Goal: Information Seeking & Learning: Learn about a topic

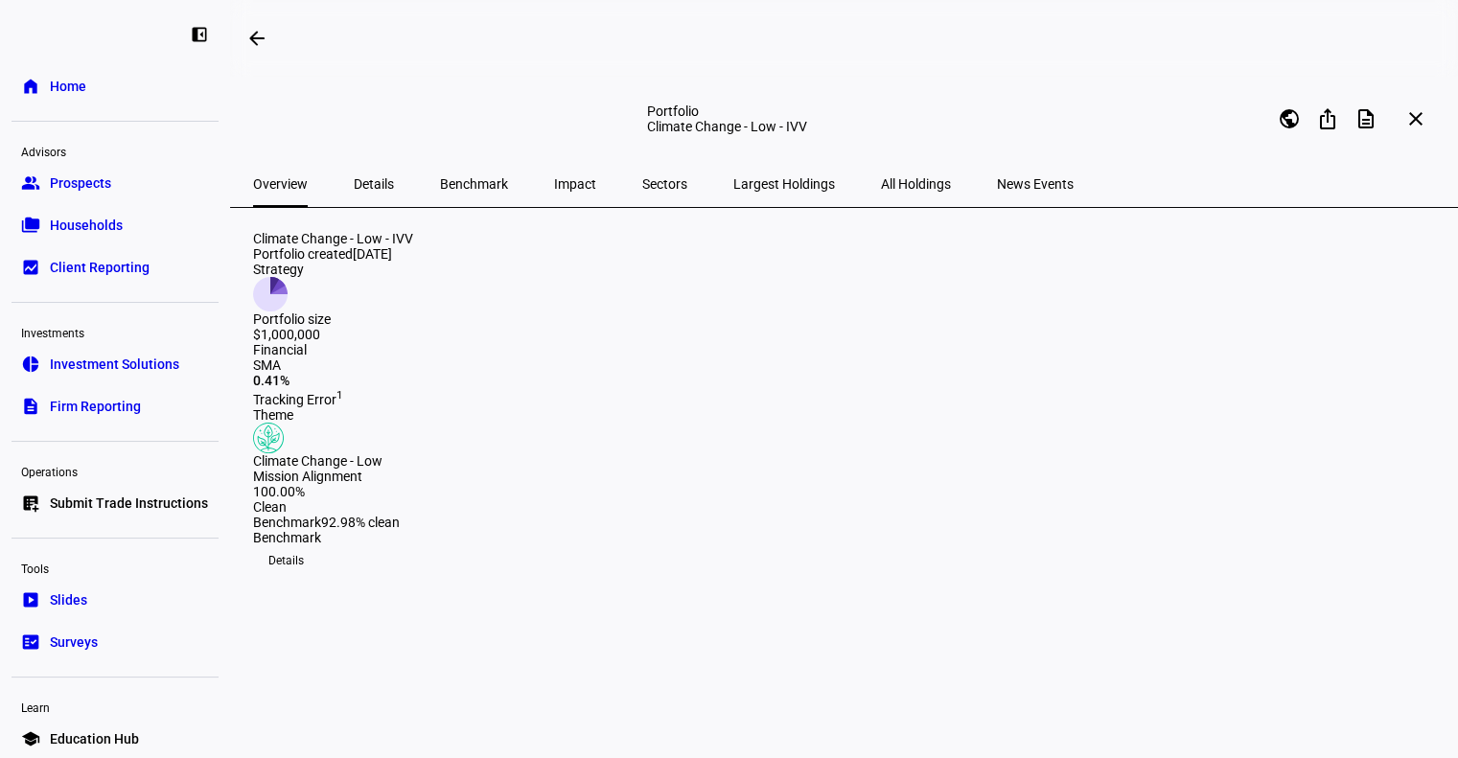
click at [554, 186] on span "Impact" at bounding box center [575, 183] width 42 height 13
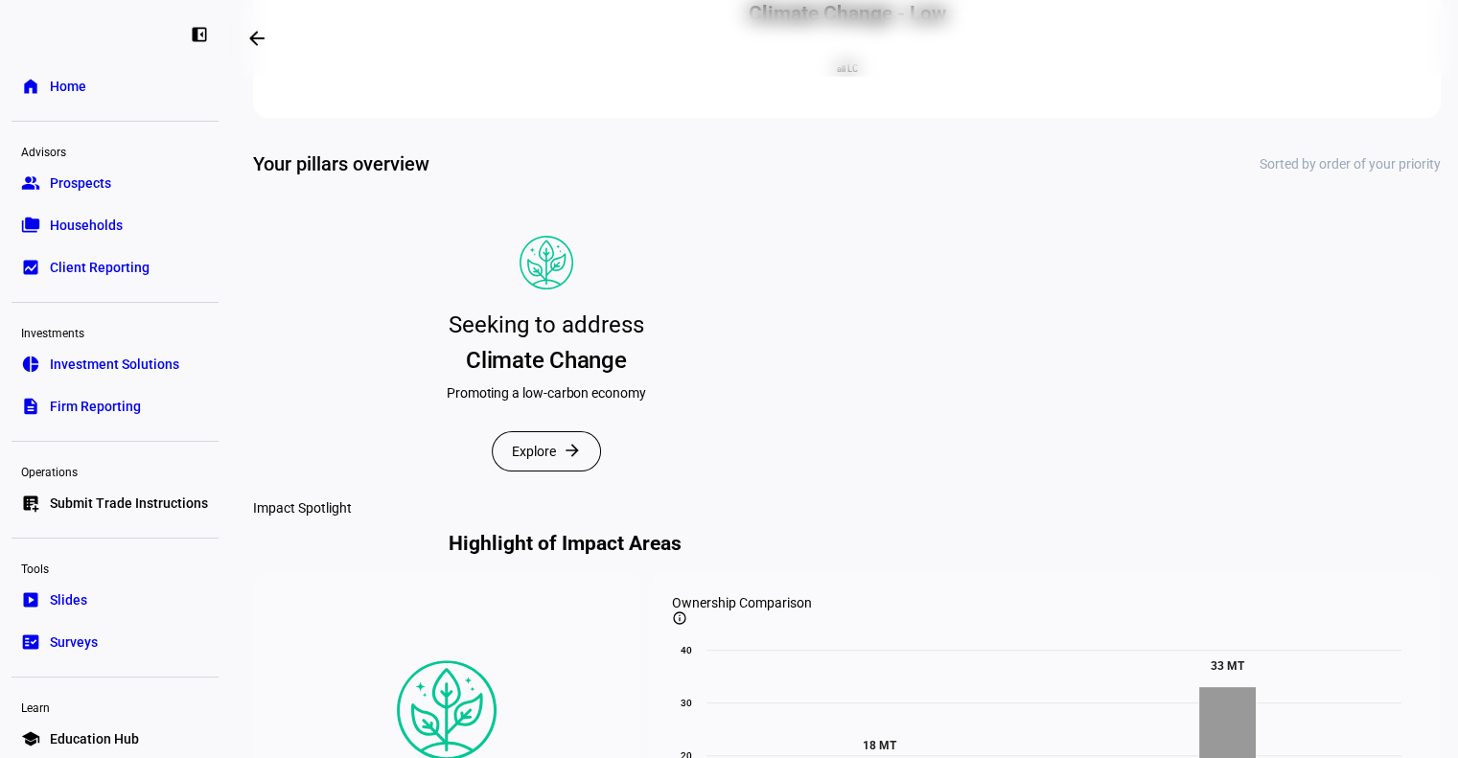
scroll to position [348, 0]
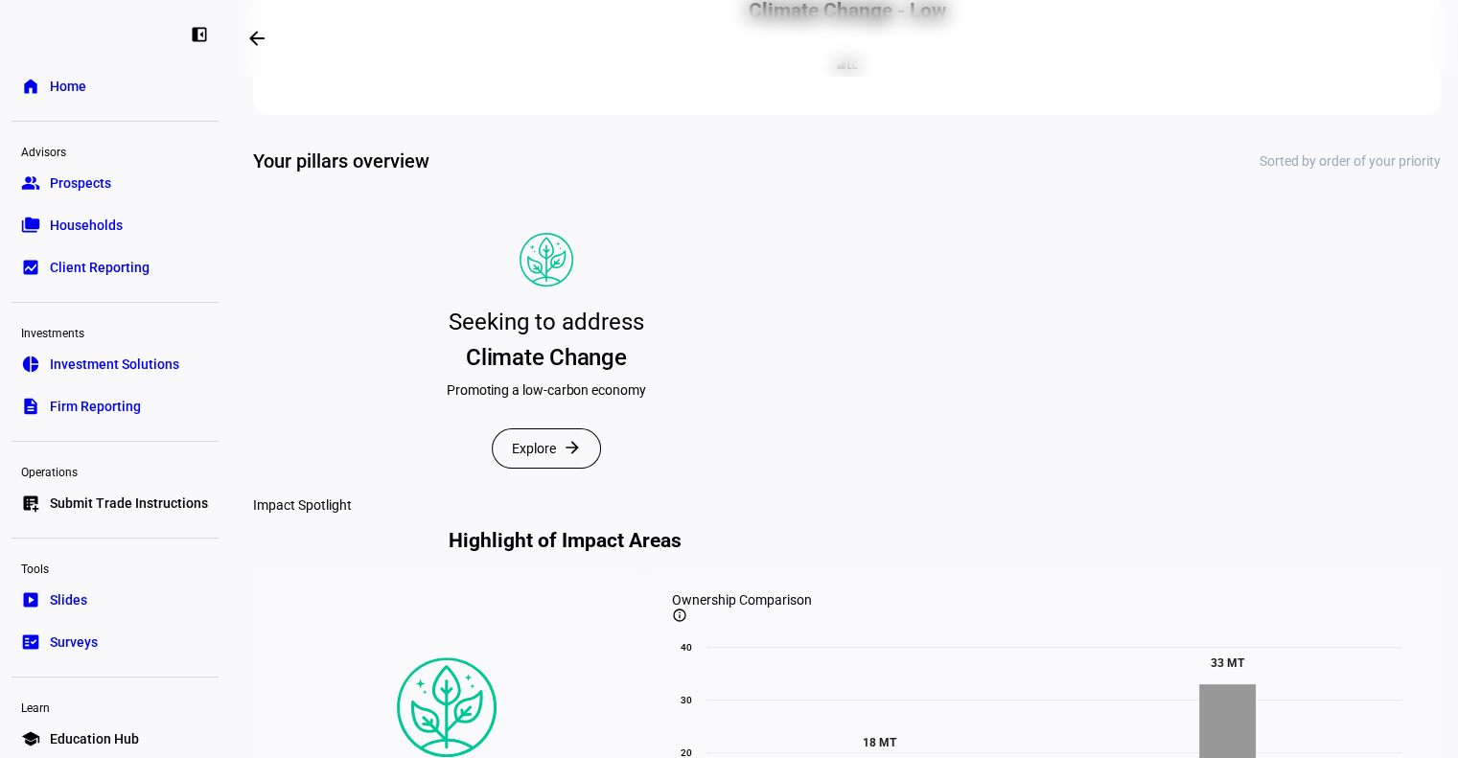
click at [547, 468] on span "Explore" at bounding box center [534, 448] width 44 height 38
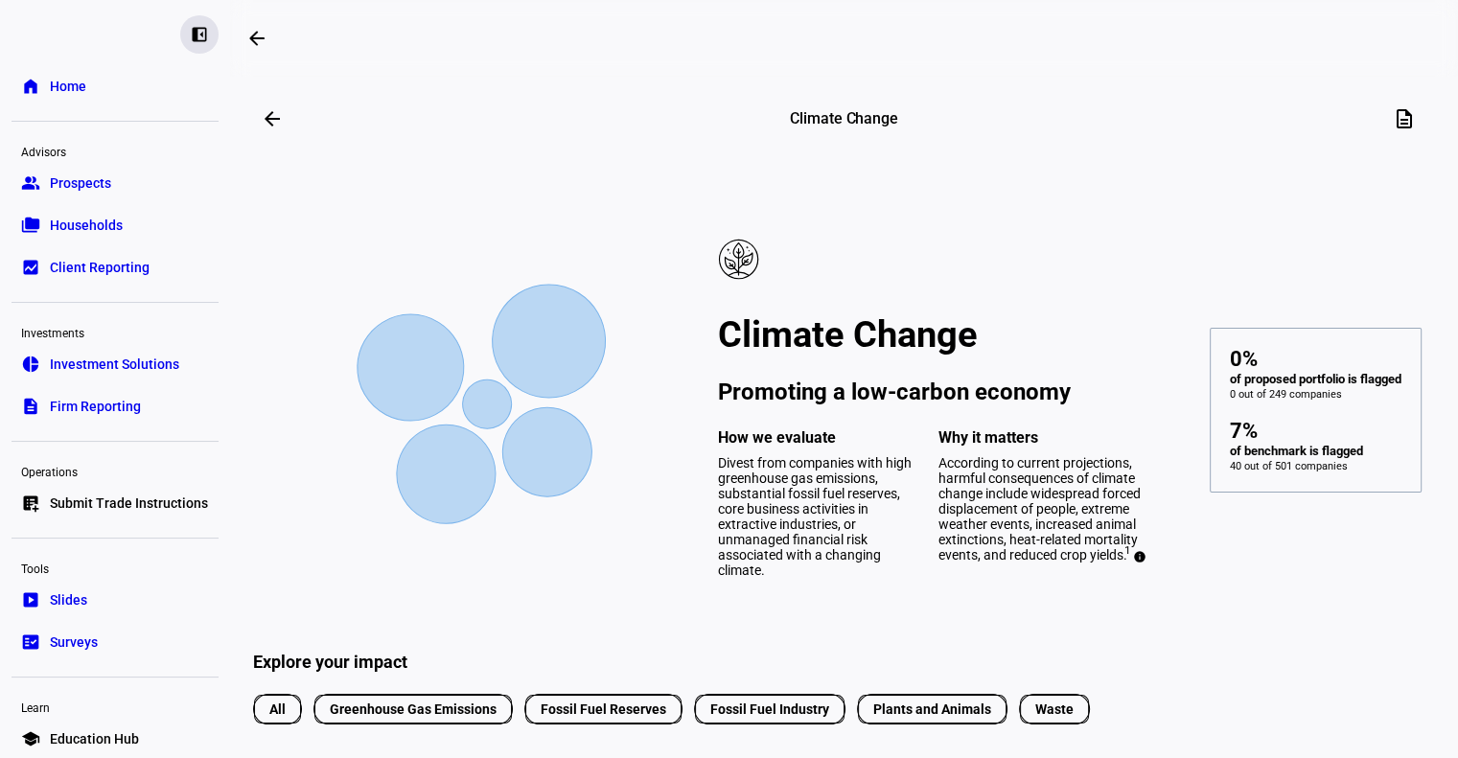
click at [196, 31] on div "left_panel_close" at bounding box center [199, 34] width 38 height 38
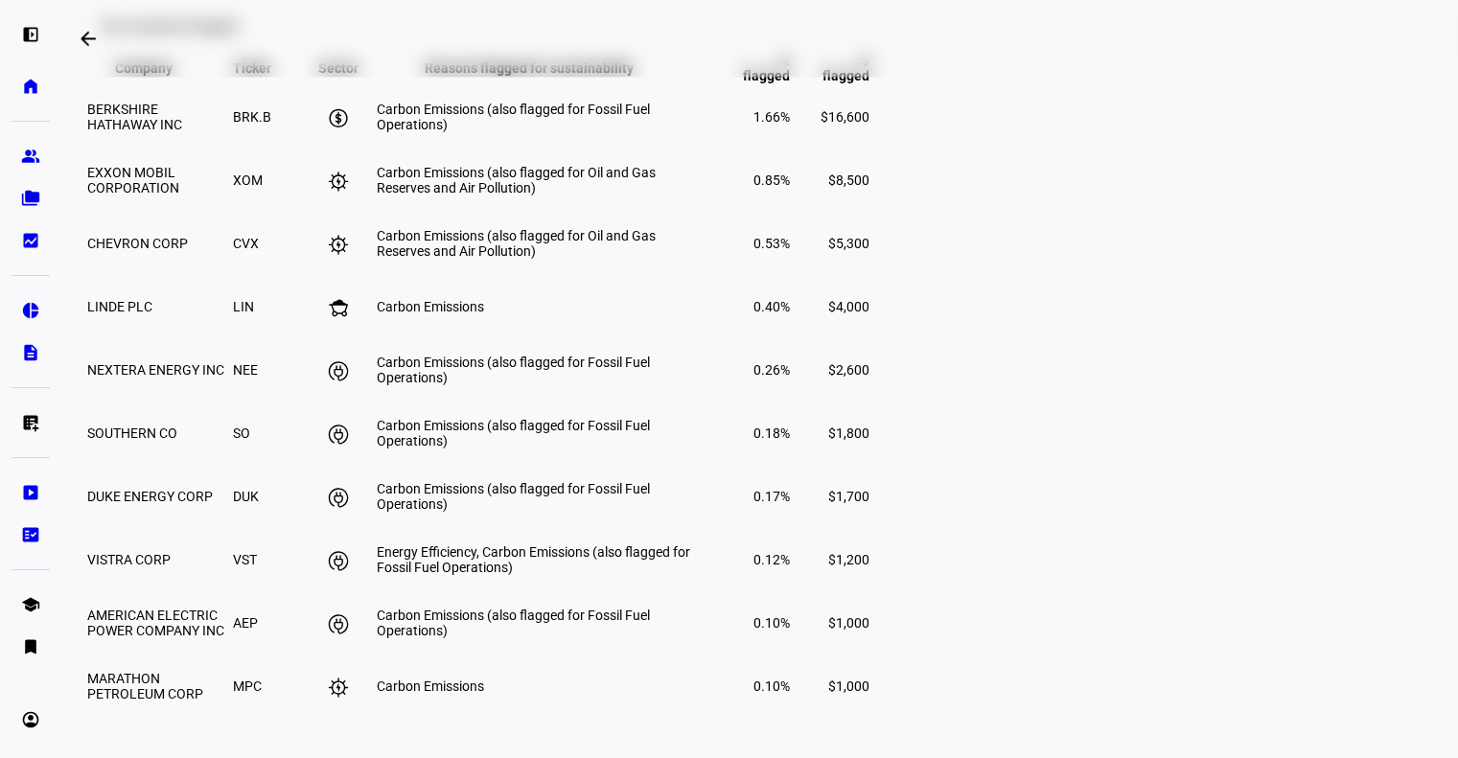
scroll to position [2801, 0]
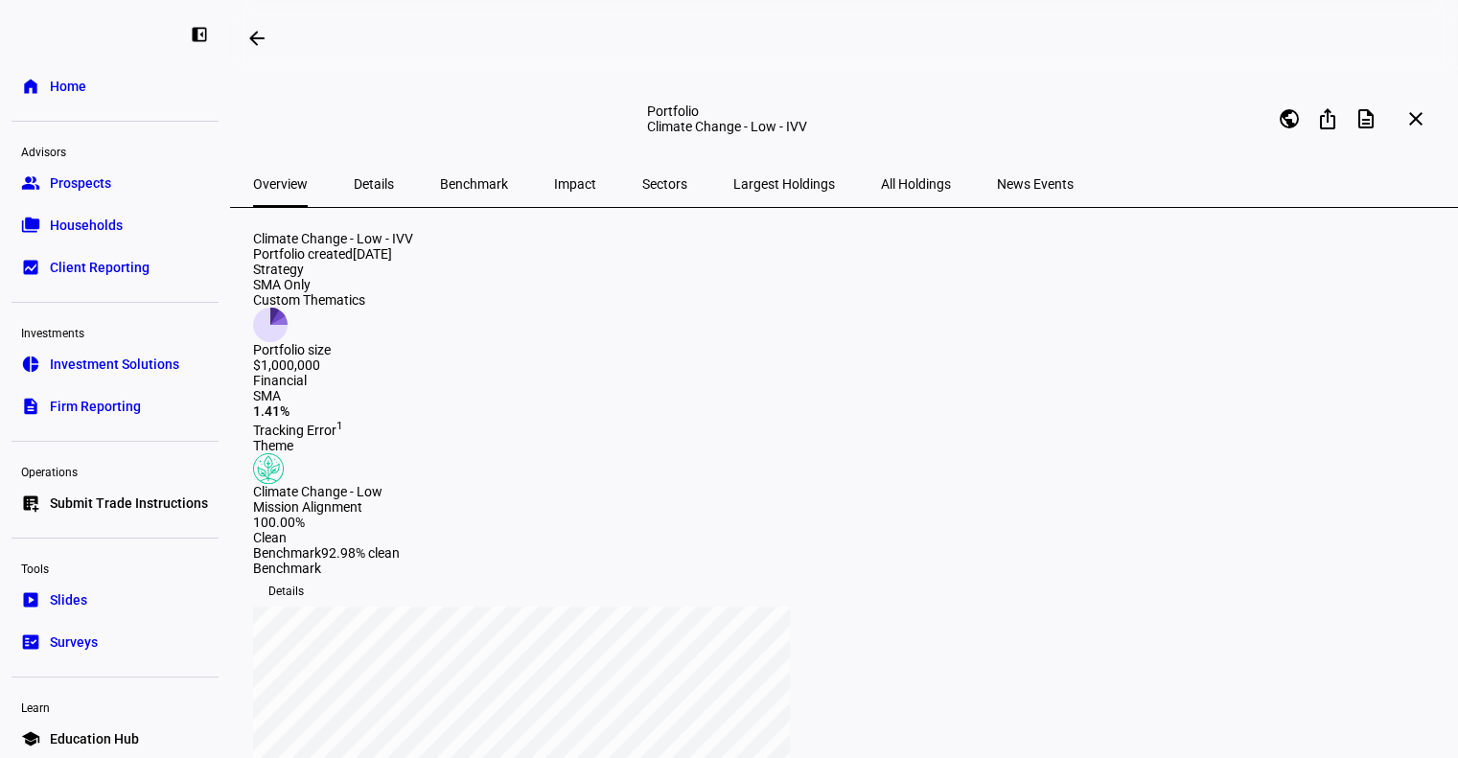
click at [554, 194] on span "Impact" at bounding box center [575, 184] width 42 height 46
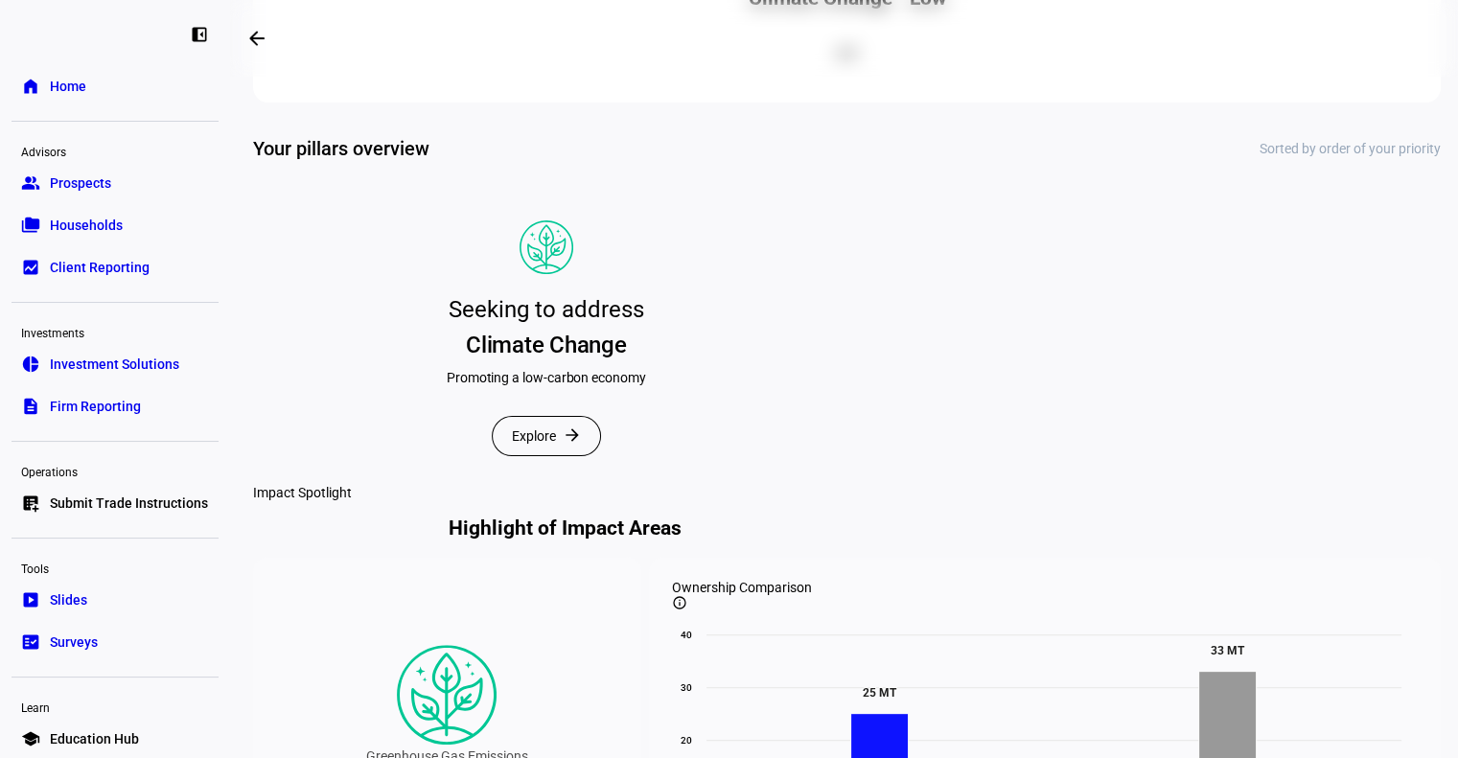
scroll to position [362, 0]
click at [549, 453] on span "Explore" at bounding box center [534, 434] width 44 height 38
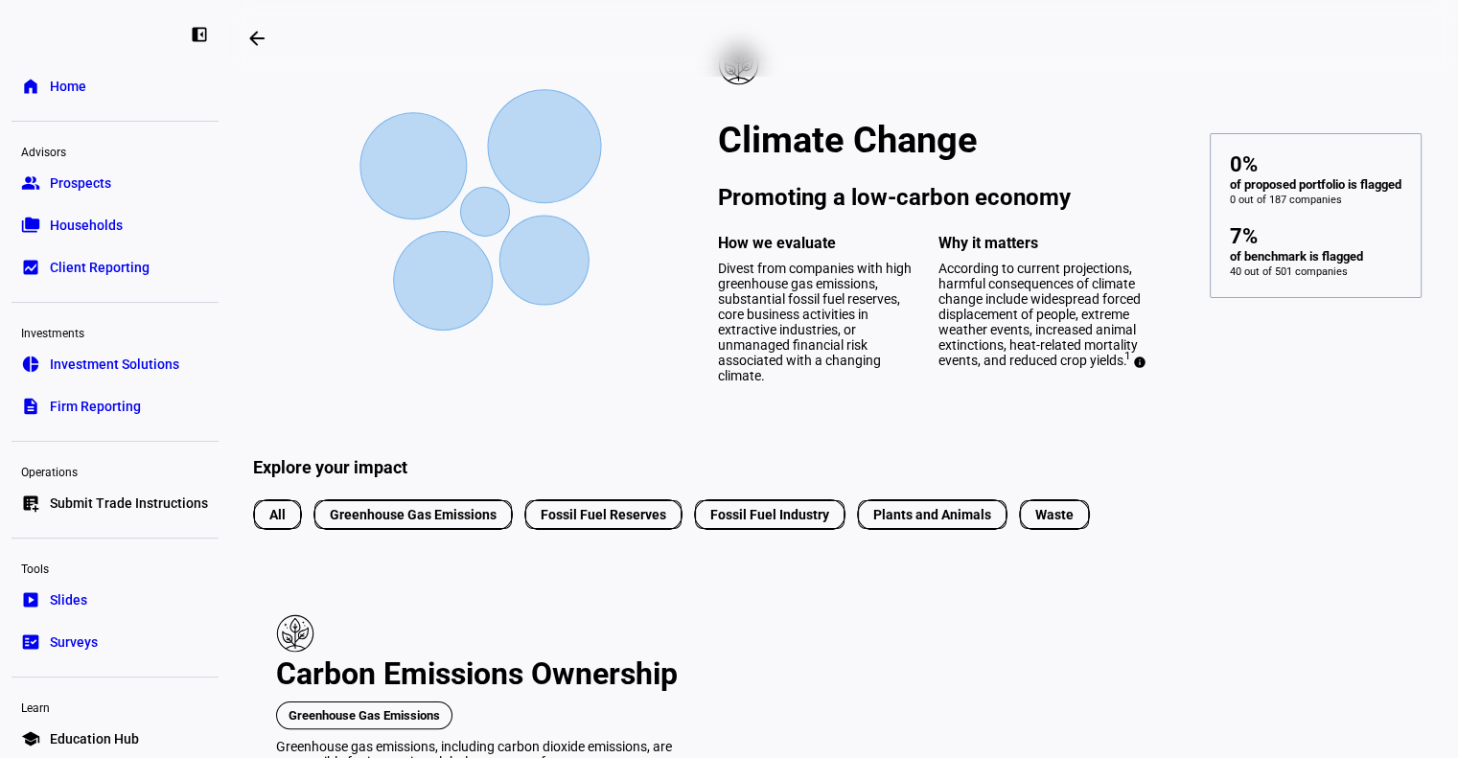
scroll to position [194, 0]
click at [190, 25] on eth-mat-symbol "left_panel_close" at bounding box center [199, 34] width 19 height 19
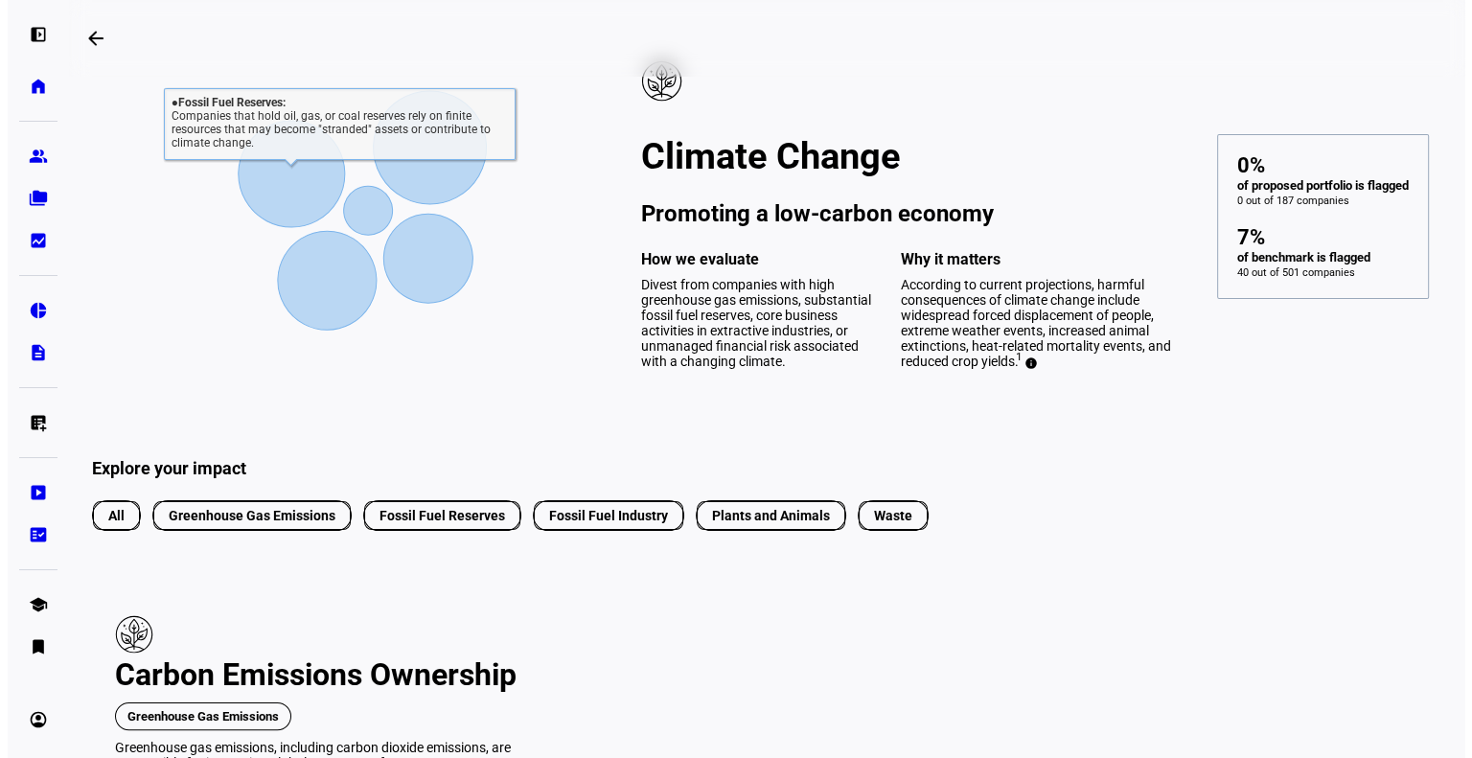
scroll to position [0, 0]
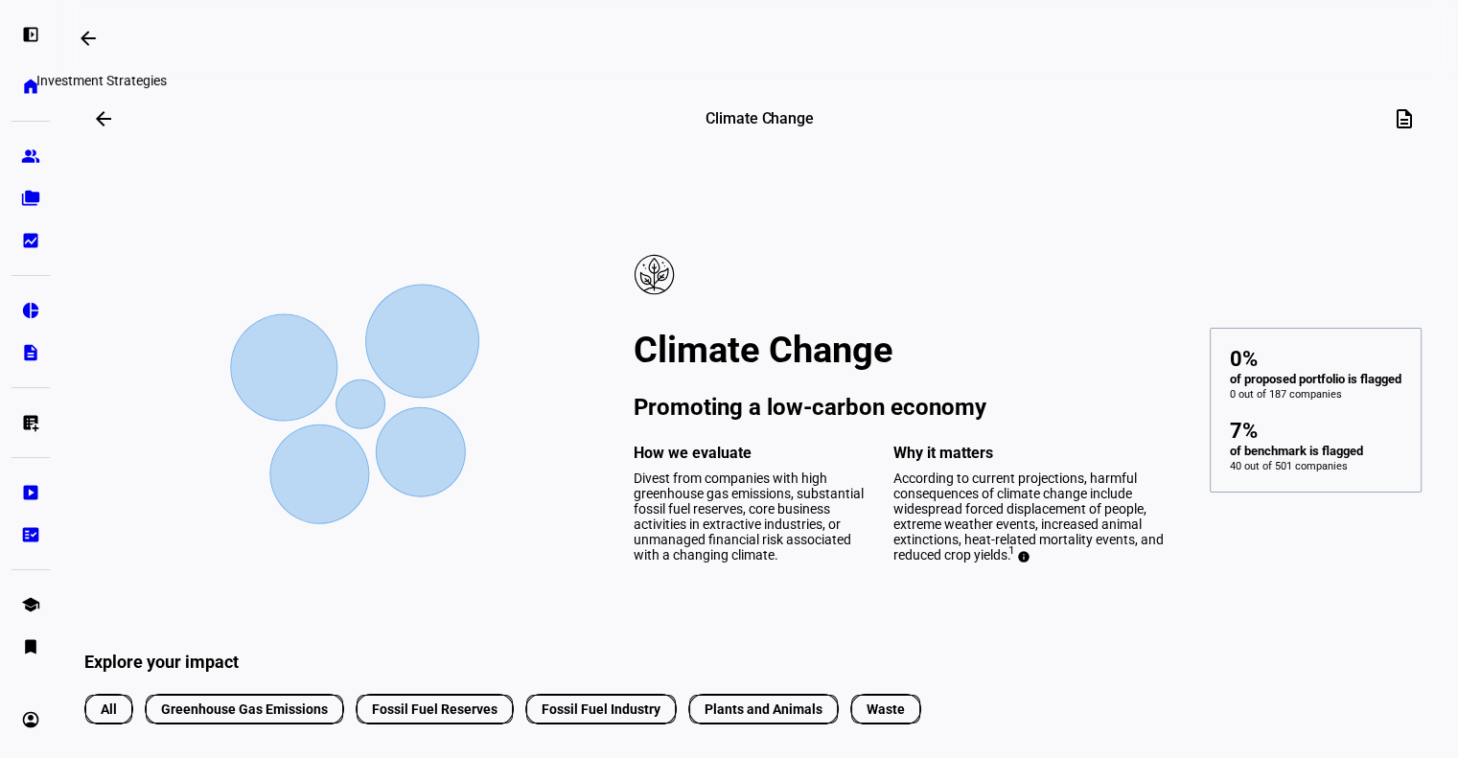
click at [94, 45] on mat-icon "arrow_backwards" at bounding box center [88, 38] width 23 height 23
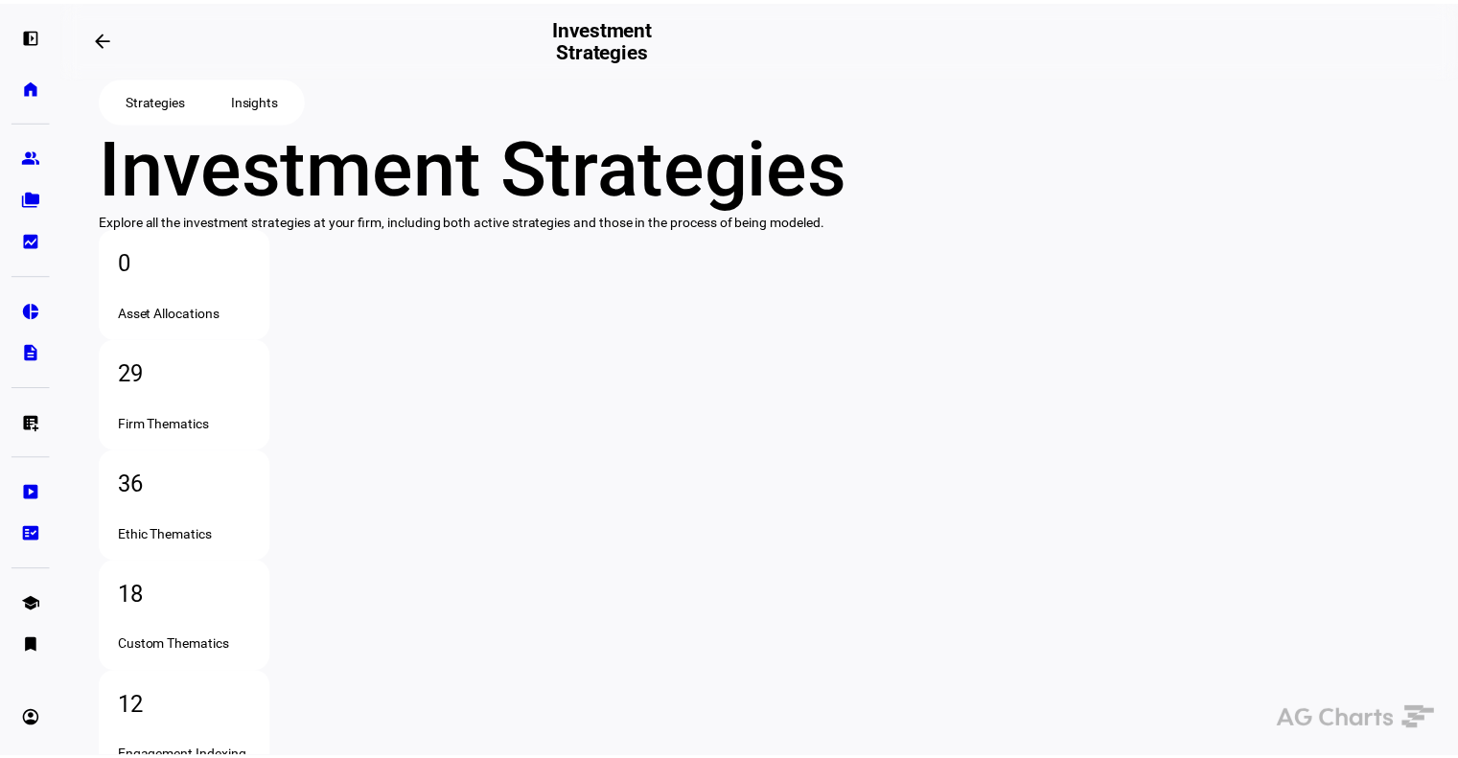
scroll to position [50, 0]
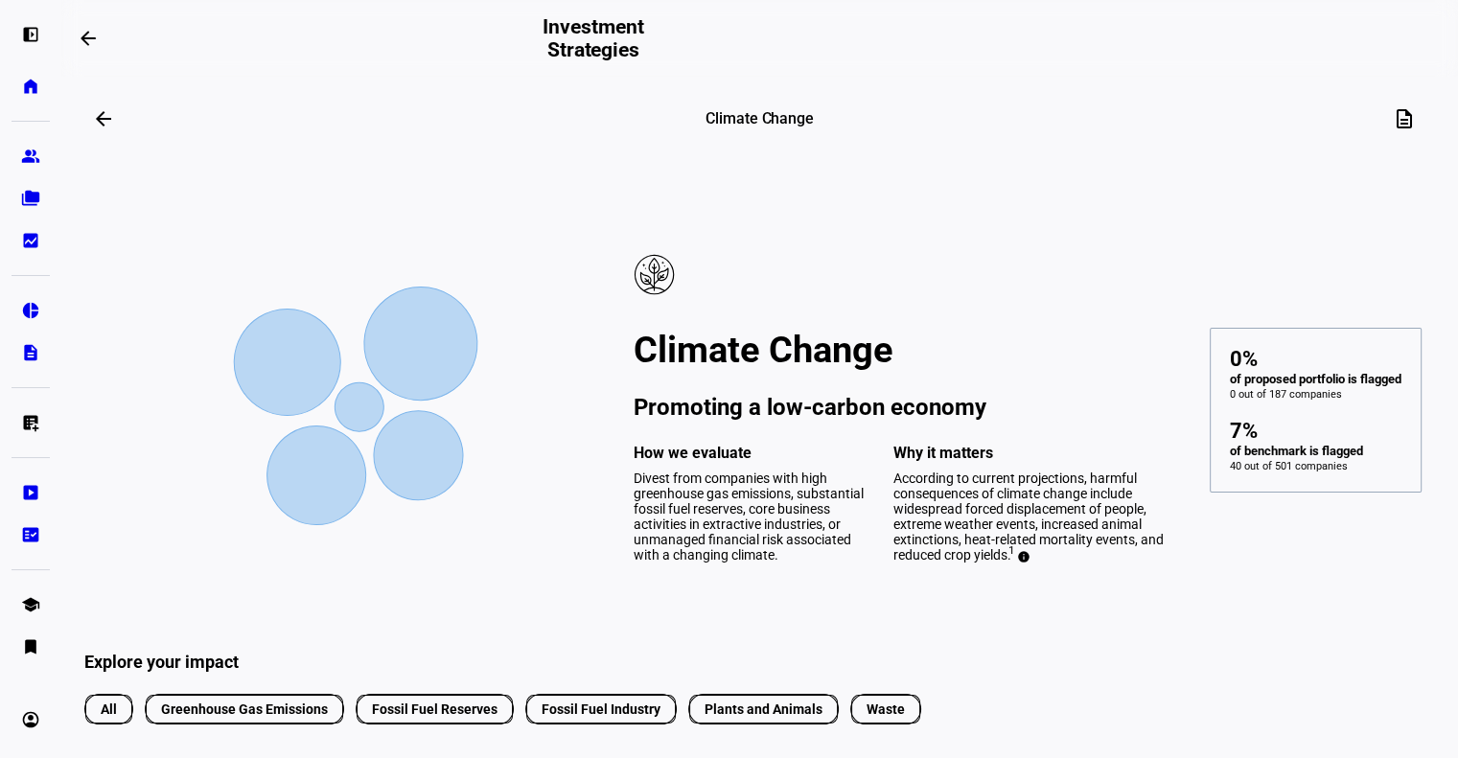
click at [100, 124] on span at bounding box center [104, 119] width 46 height 46
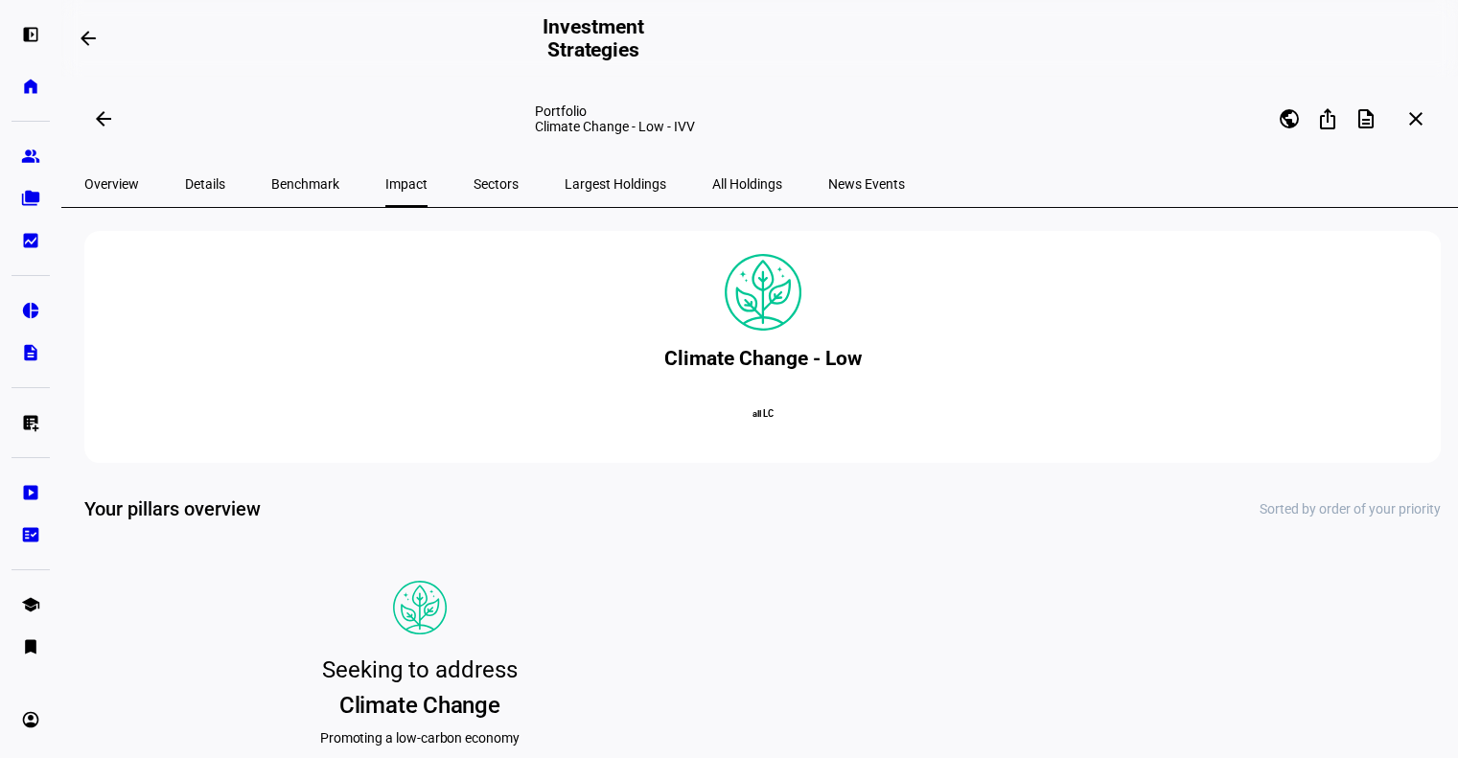
click at [124, 187] on span "Overview" at bounding box center [111, 183] width 55 height 13
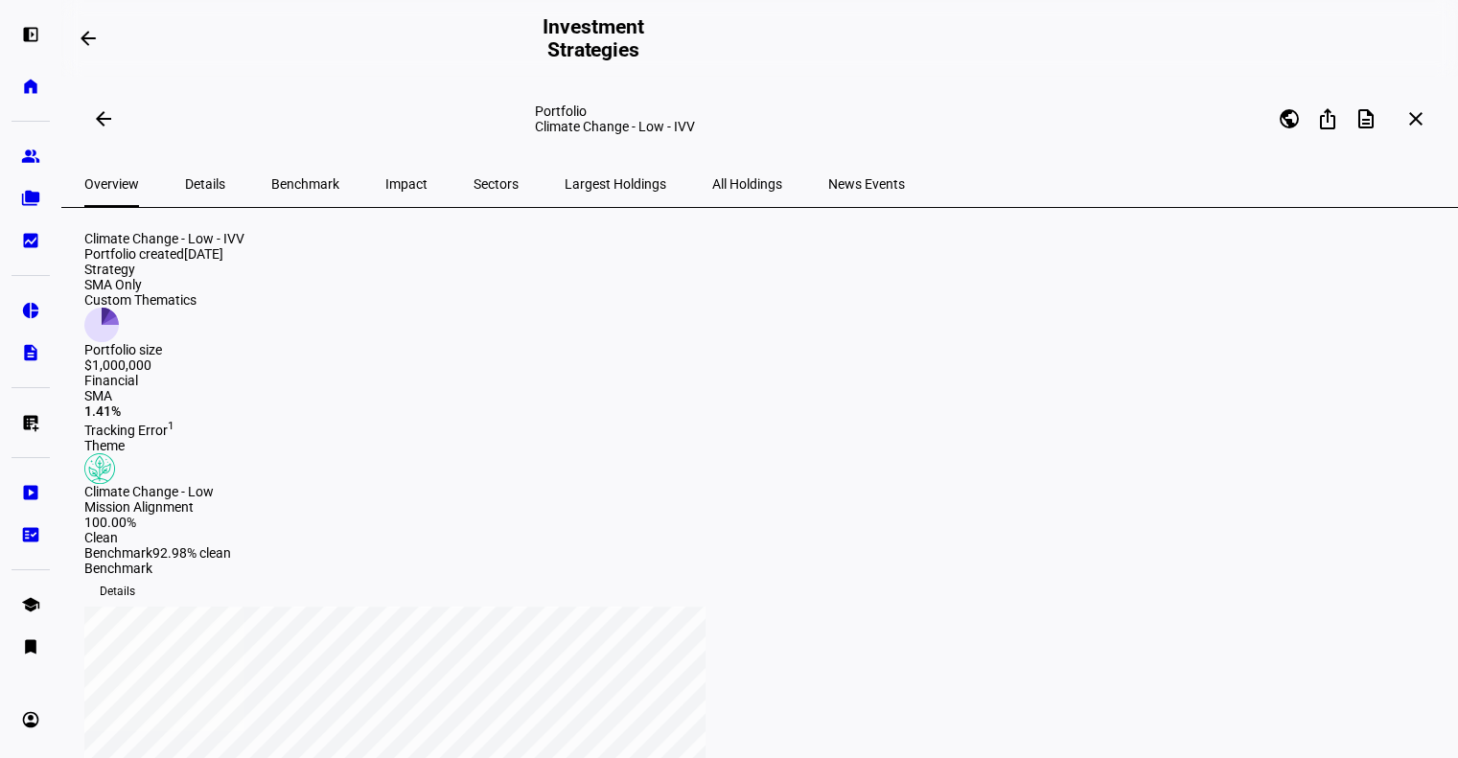
click at [385, 168] on span "Impact" at bounding box center [406, 184] width 42 height 46
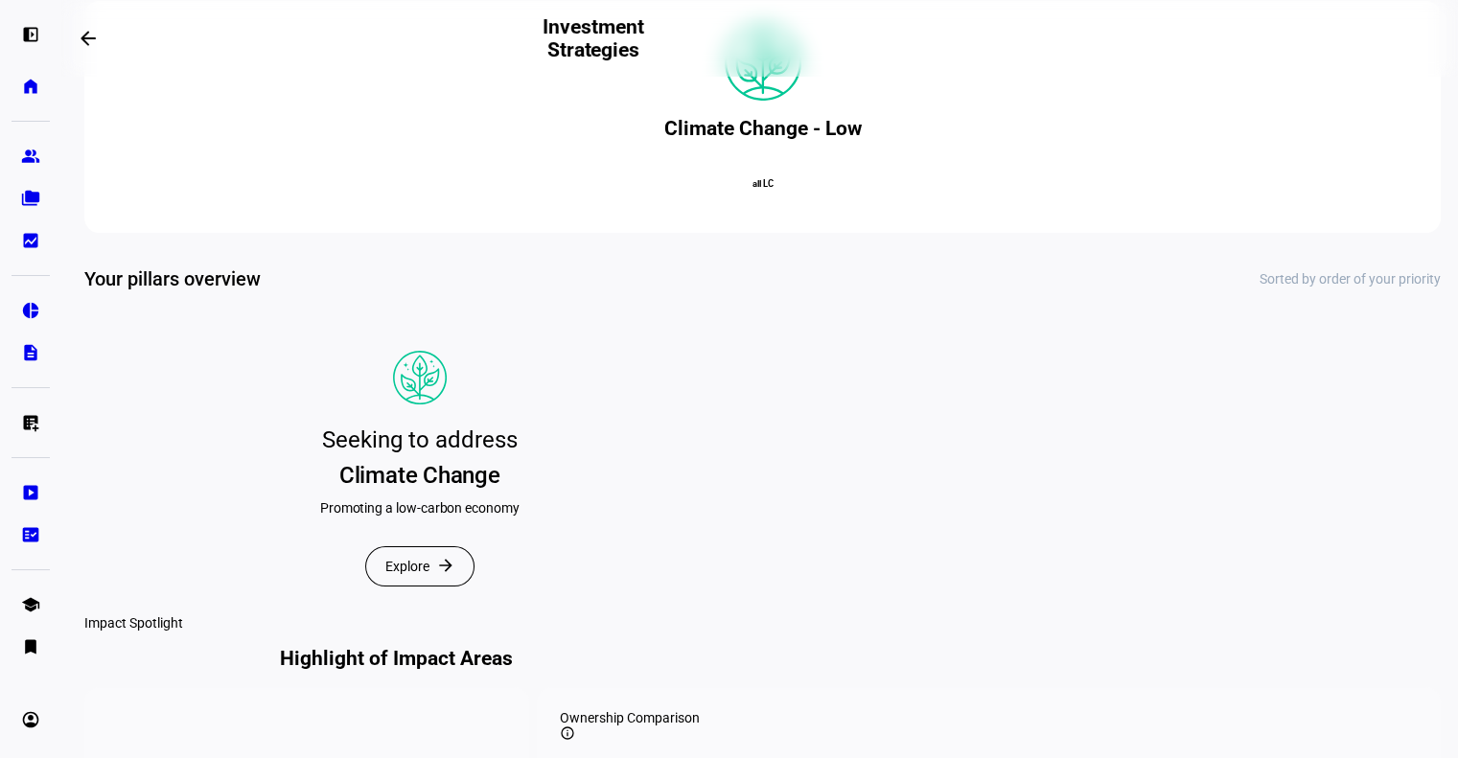
click at [324, 460] on div "Seeking to address" at bounding box center [420, 440] width 196 height 40
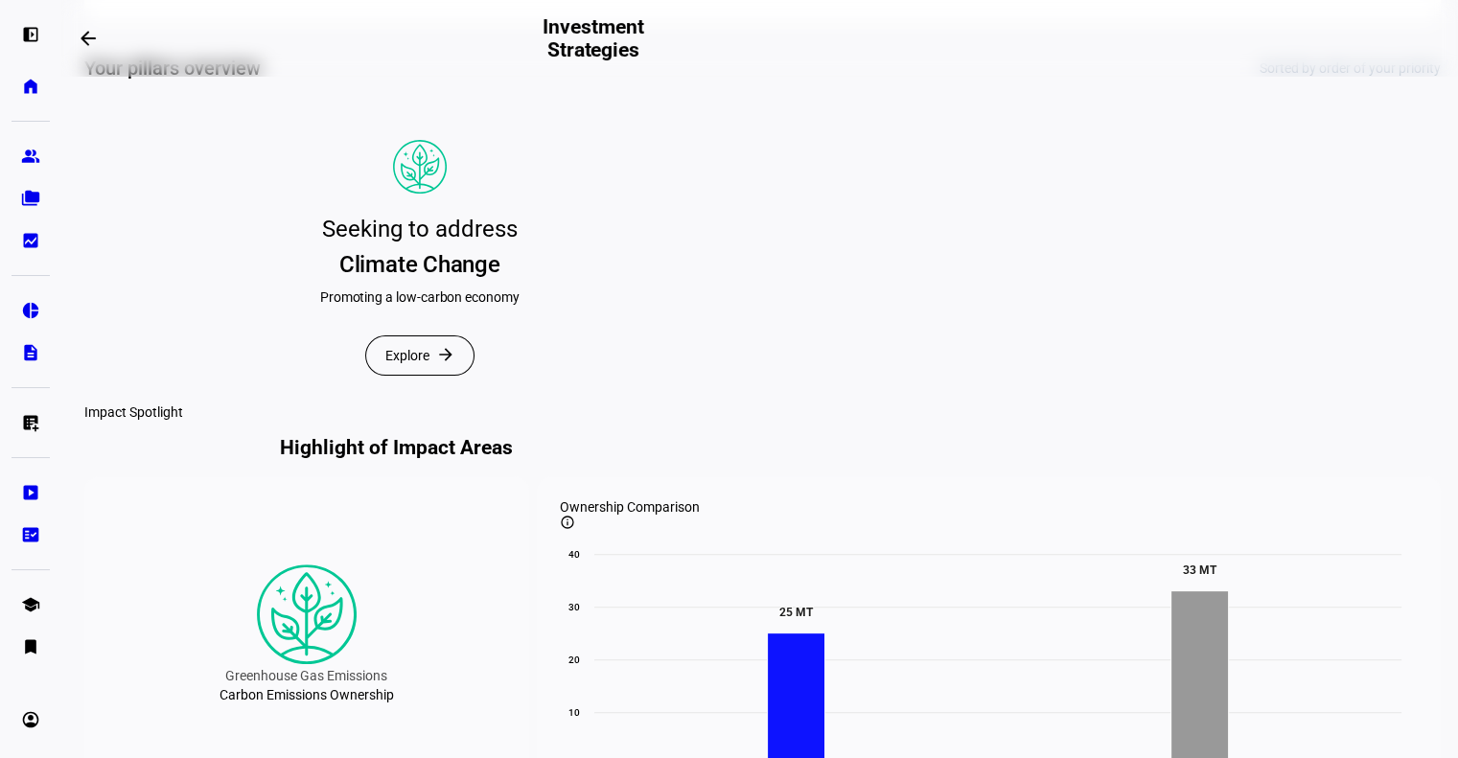
scroll to position [441, 0]
click at [453, 375] on span at bounding box center [419, 355] width 107 height 38
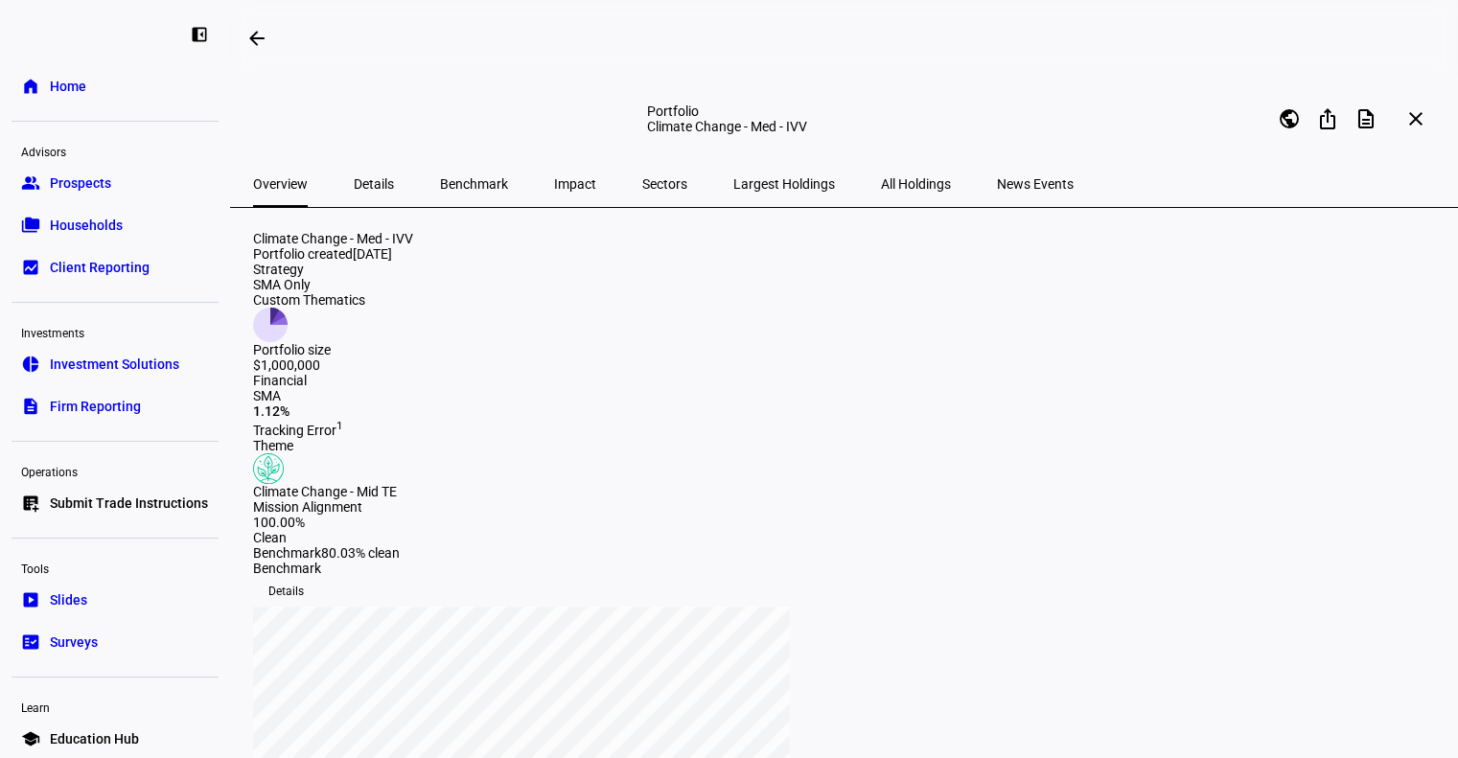
click at [554, 180] on span "Impact" at bounding box center [575, 183] width 42 height 13
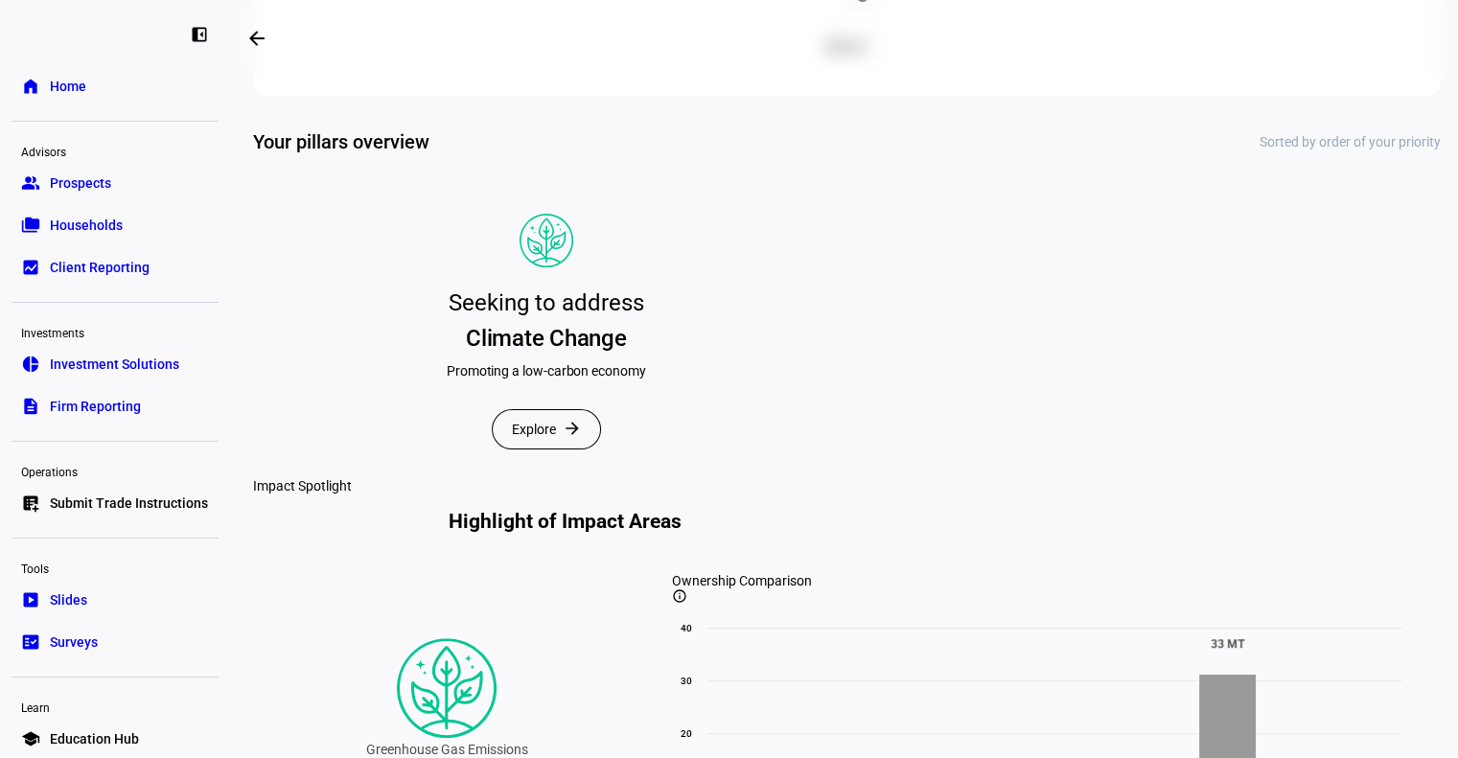
scroll to position [403, 0]
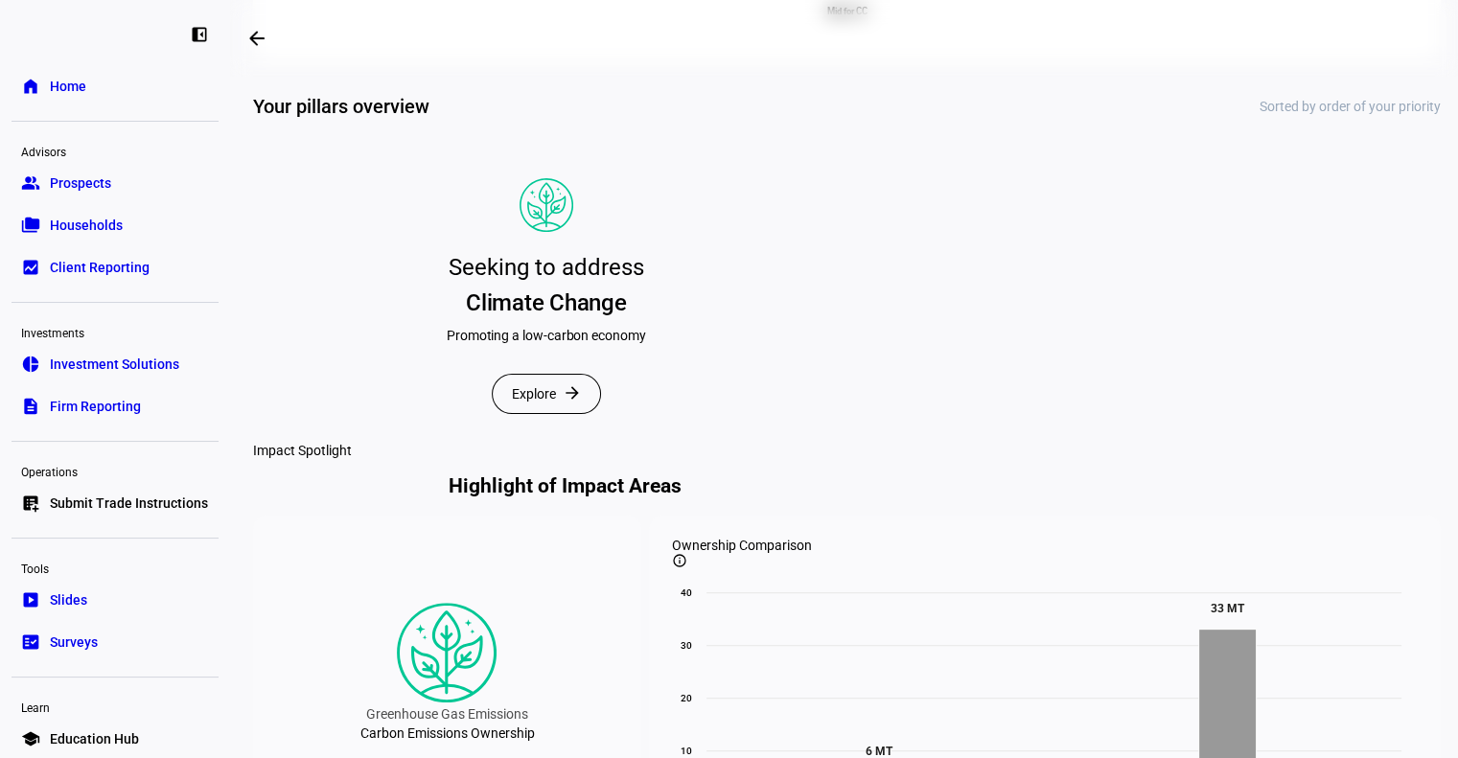
click at [546, 413] on span "Explore" at bounding box center [534, 394] width 44 height 38
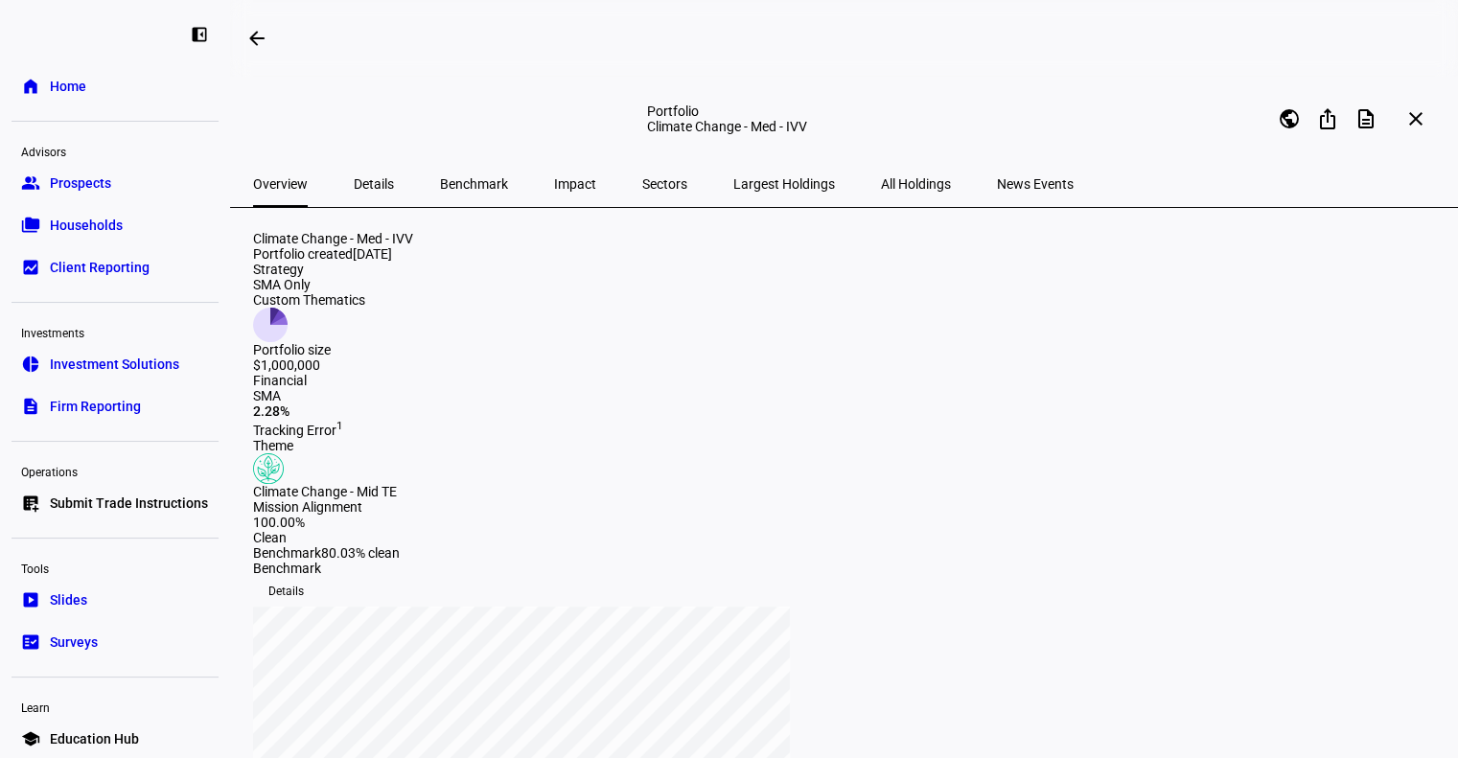
click at [554, 177] on span "Impact" at bounding box center [575, 183] width 42 height 13
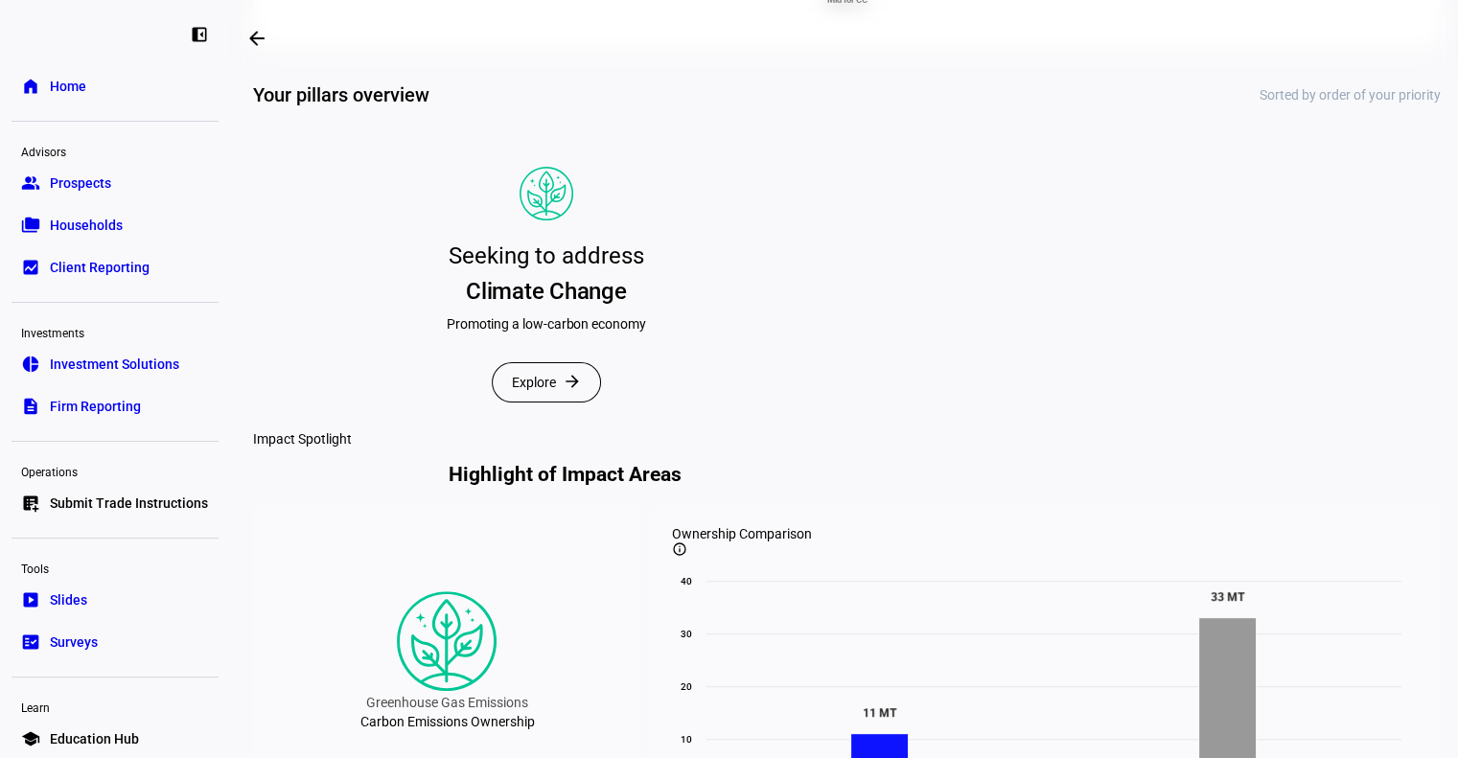
scroll to position [422, 0]
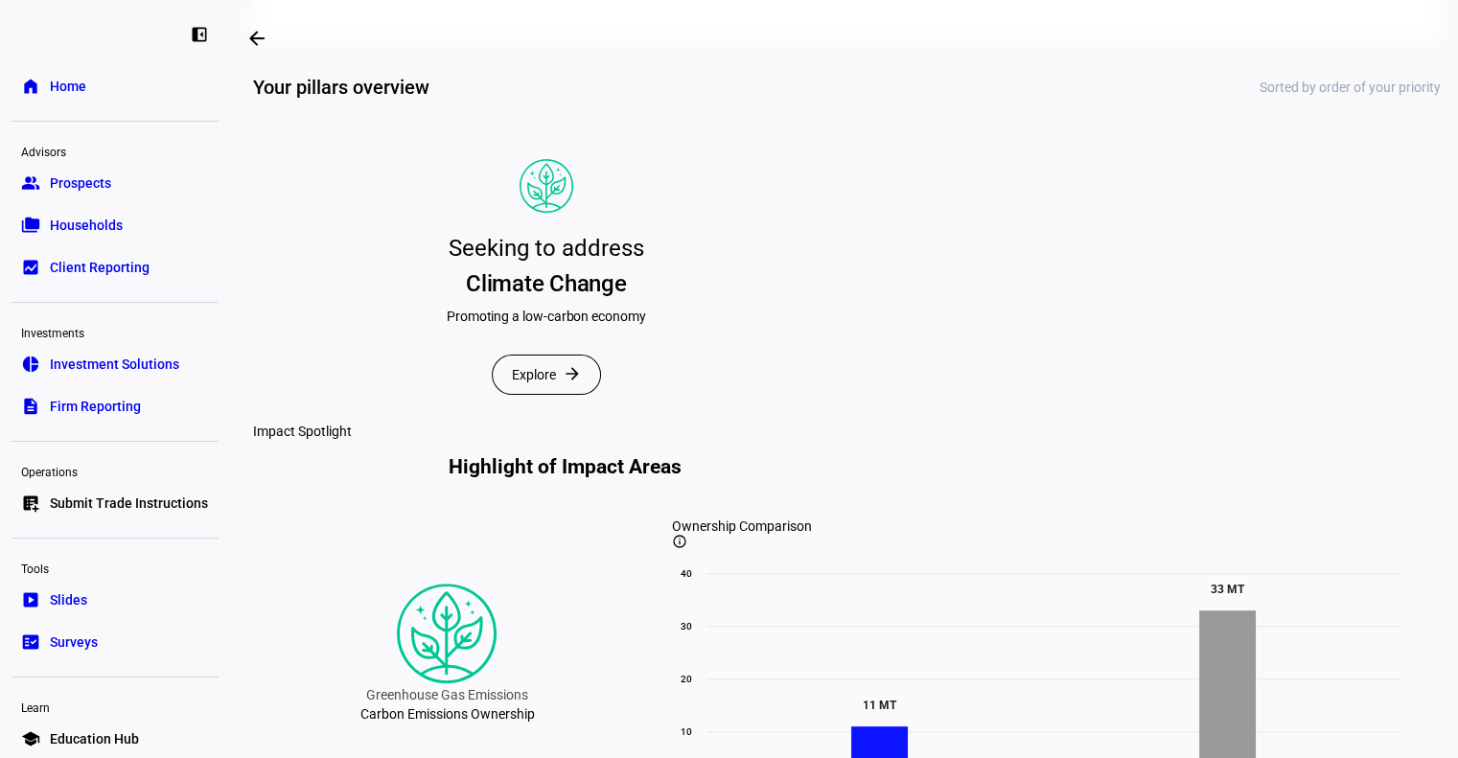
click at [544, 326] on div "Promoting a low-carbon economy" at bounding box center [546, 316] width 199 height 19
click at [544, 394] on span "Explore" at bounding box center [534, 375] width 44 height 38
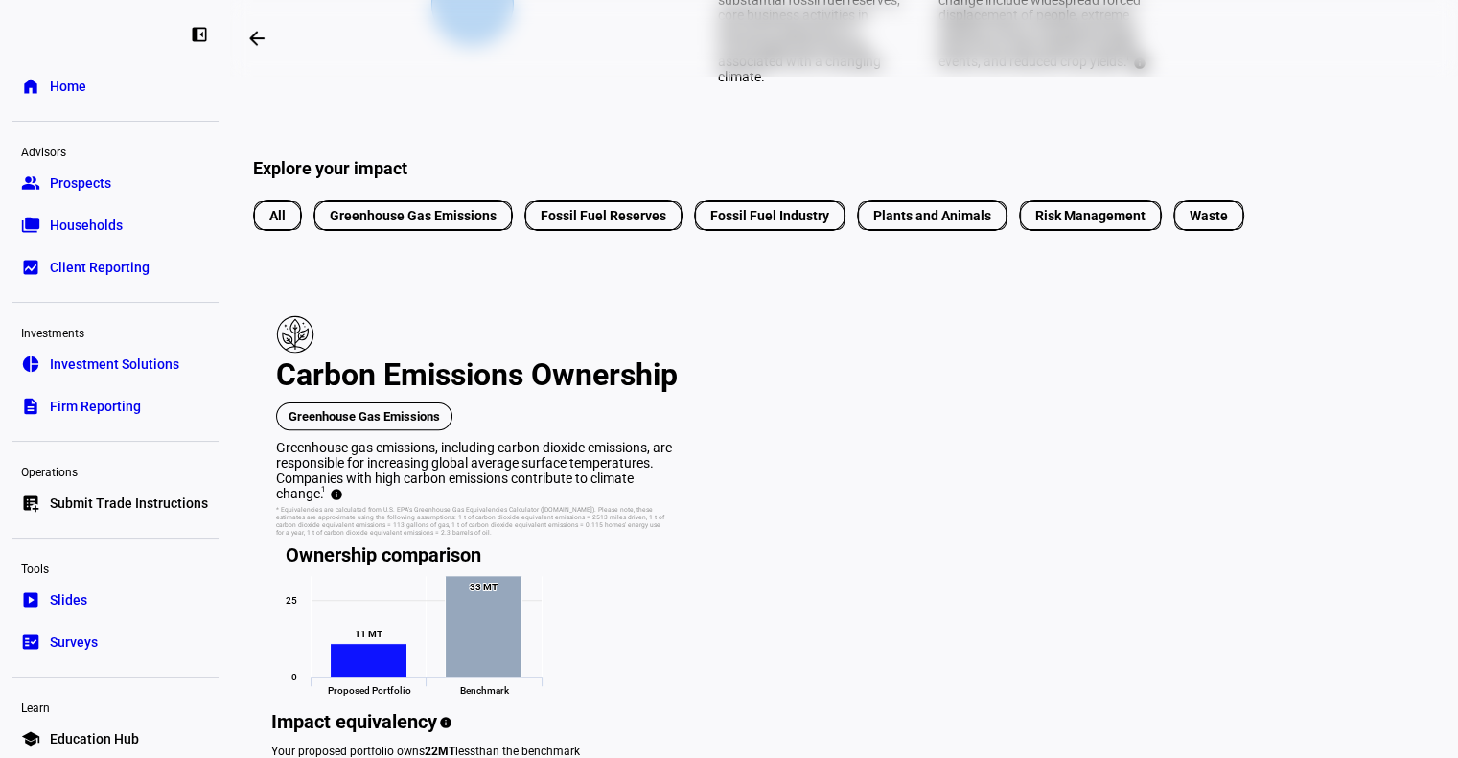
scroll to position [495, 0]
